Goal: Check status: Check status

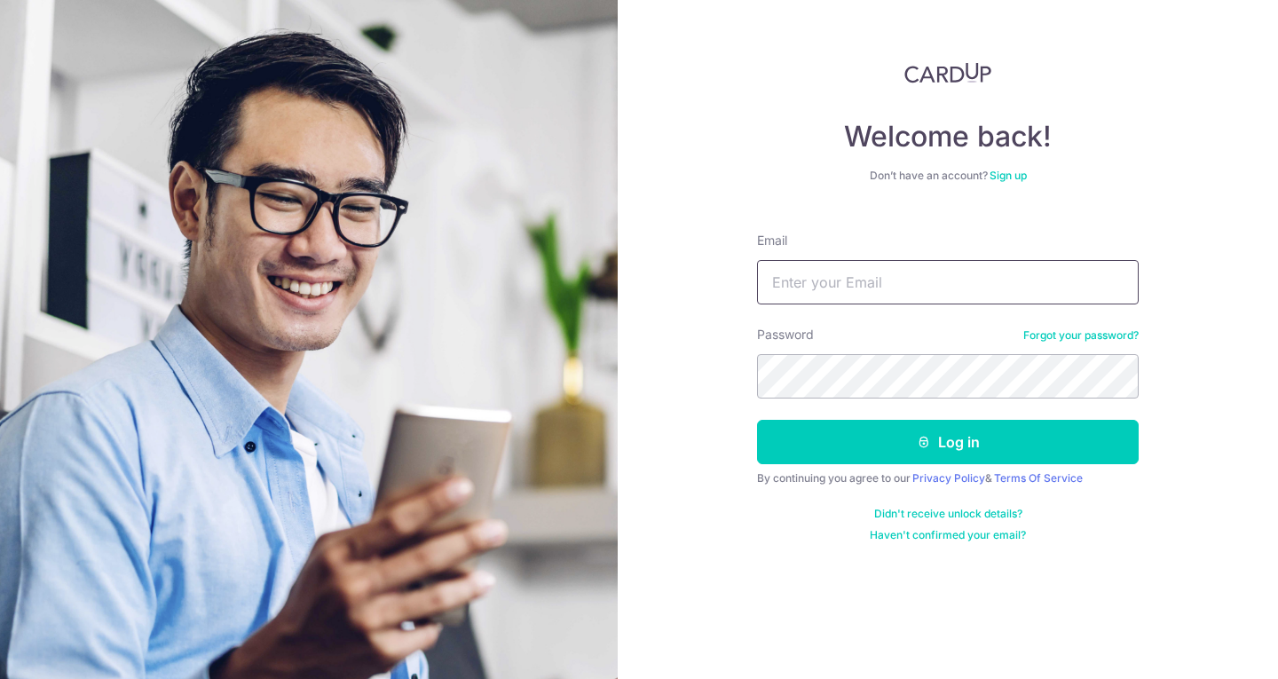
click at [937, 277] on input "Email" at bounding box center [948, 282] width 382 height 44
click at [842, 264] on input "Email" at bounding box center [948, 282] width 382 height 44
click at [834, 280] on input "Email" at bounding box center [948, 282] width 382 height 44
type input "[EMAIL_ADDRESS][DOMAIN_NAME]"
click at [757, 420] on button "Log in" at bounding box center [948, 442] width 382 height 44
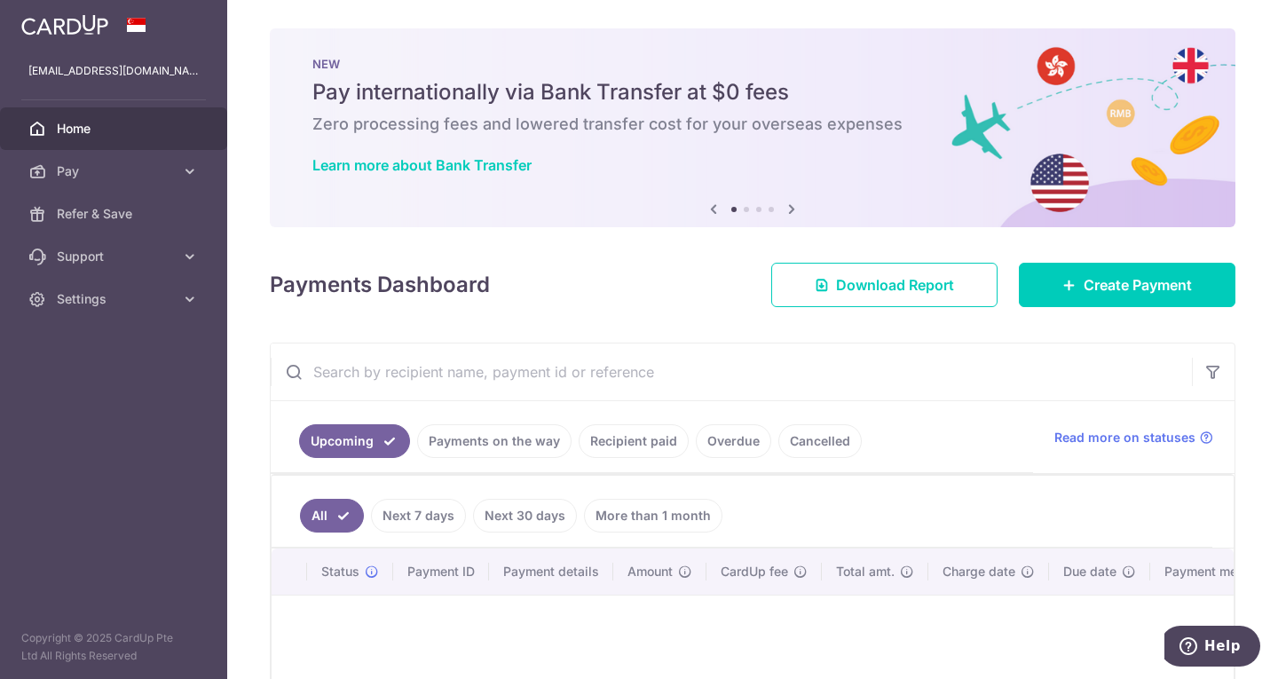
click at [656, 442] on link "Recipient paid" at bounding box center [634, 441] width 110 height 34
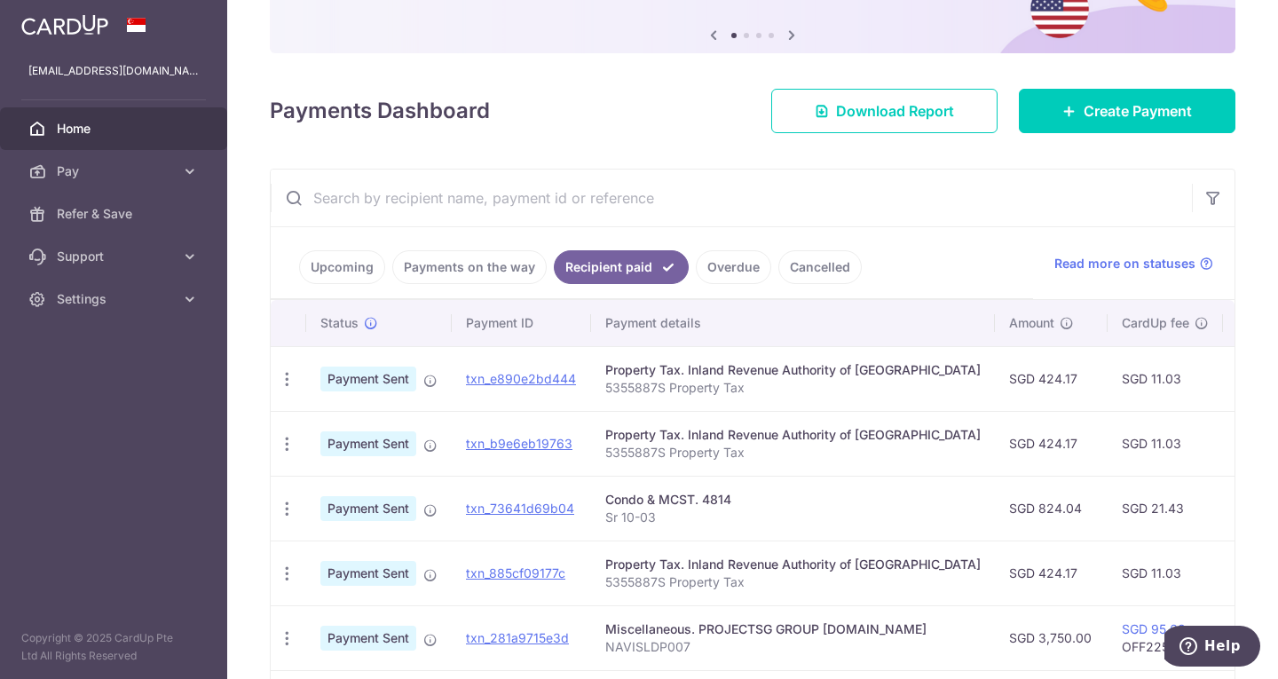
scroll to position [178, 0]
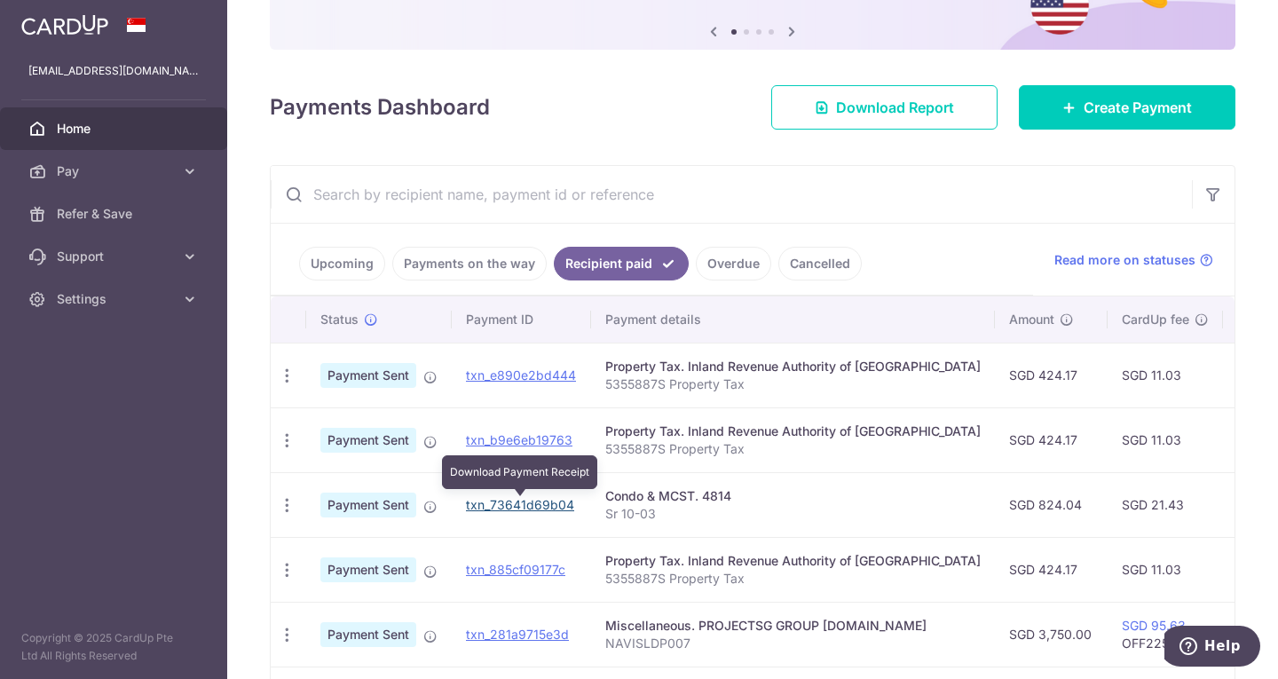
click at [541, 502] on link "txn_73641d69b04" at bounding box center [520, 504] width 108 height 15
